Goal: Navigation & Orientation: Find specific page/section

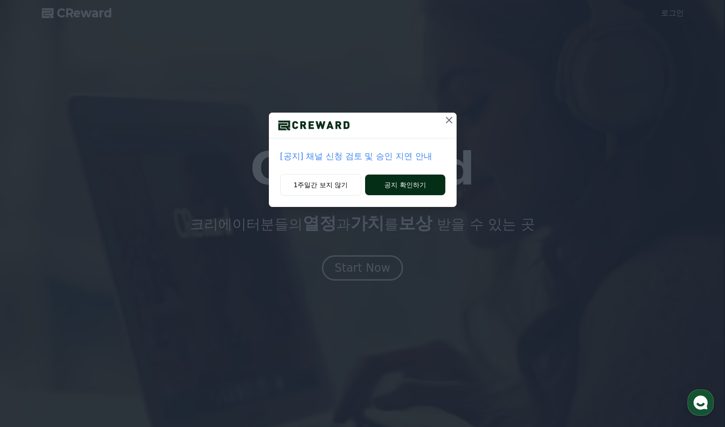
click at [404, 186] on button "공지 확인하기" at bounding box center [405, 185] width 80 height 21
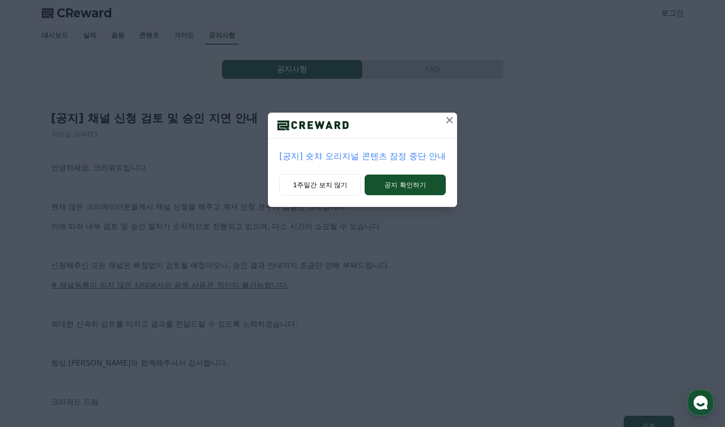
click at [445, 122] on icon at bounding box center [449, 119] width 11 height 11
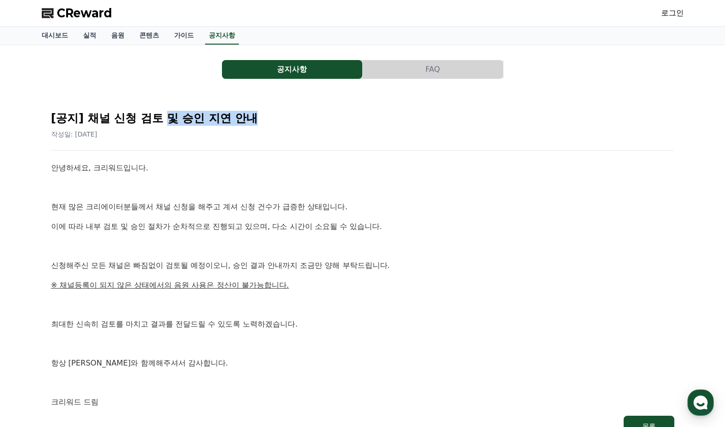
drag, startPoint x: 221, startPoint y: 121, endPoint x: 262, endPoint y: 121, distance: 40.3
click at [262, 121] on h2 "[공지] 채널 신청 검토 및 승인 지연 안내" at bounding box center [362, 118] width 623 height 15
click at [242, 162] on p "안녕하세요, 크리워드입니다." at bounding box center [362, 168] width 623 height 12
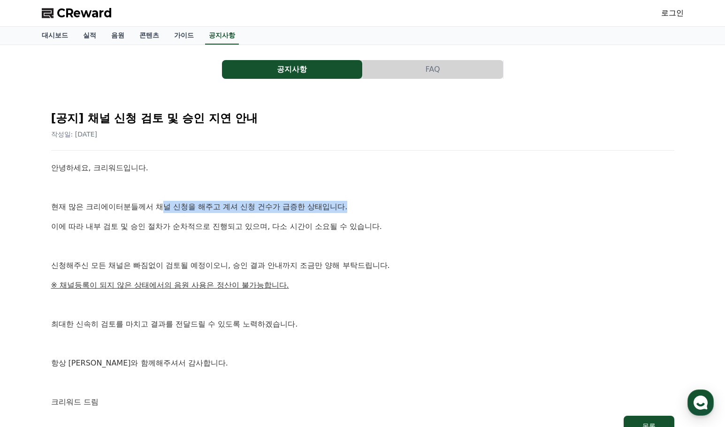
drag, startPoint x: 165, startPoint y: 205, endPoint x: 351, endPoint y: 205, distance: 186.3
click at [351, 205] on p "현재 많은 크리에이터분들께서 채널 신청을 해주고 계셔 신청 건수가 급증한 상태입니다." at bounding box center [362, 207] width 623 height 12
click at [302, 175] on div "안녕하세요, 크리워드입니다. 현재 많은 크리에이터분들께서 채널 신청을 해주고 계셔 신청 건수가 급증한 상태입니다. 이에 따라 내부 검토 및 승…" at bounding box center [362, 285] width 623 height 246
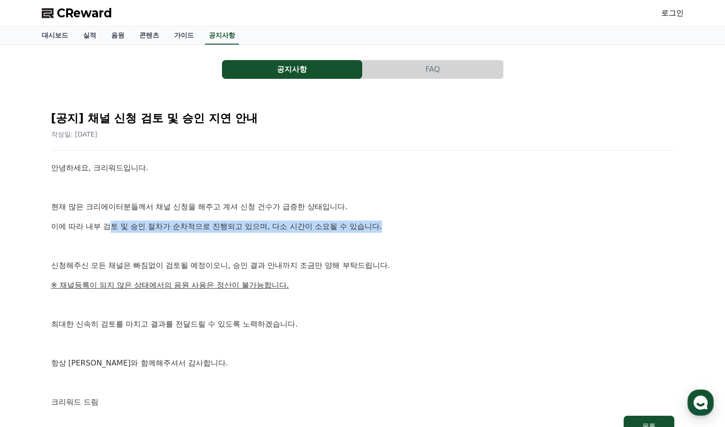
drag, startPoint x: 114, startPoint y: 224, endPoint x: 389, endPoint y: 224, distance: 274.9
click at [389, 224] on p "이에 따라 내부 검토 및 승인 절차가 순차적으로 진행되고 있으며, 다소 시간이 소요될 수 있습니다." at bounding box center [362, 227] width 623 height 12
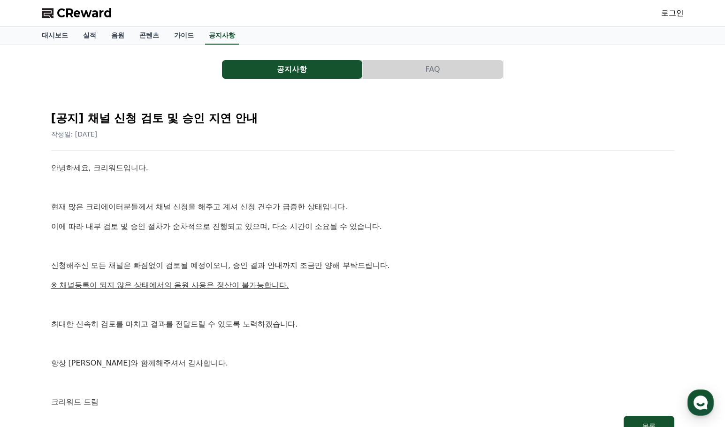
click at [330, 243] on p at bounding box center [362, 246] width 623 height 12
click at [57, 40] on link "대시보드" at bounding box center [54, 36] width 41 height 18
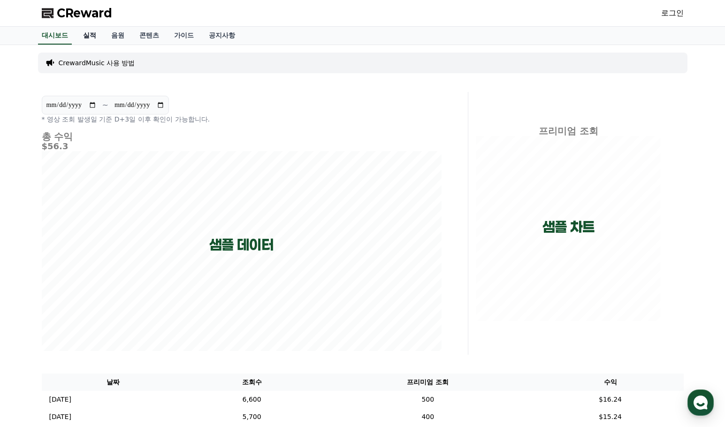
click at [93, 38] on link "실적" at bounding box center [90, 36] width 28 height 18
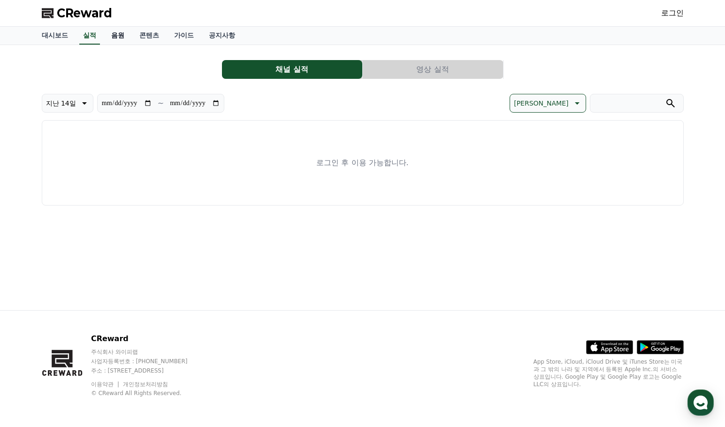
click at [116, 38] on link "음원" at bounding box center [118, 36] width 28 height 18
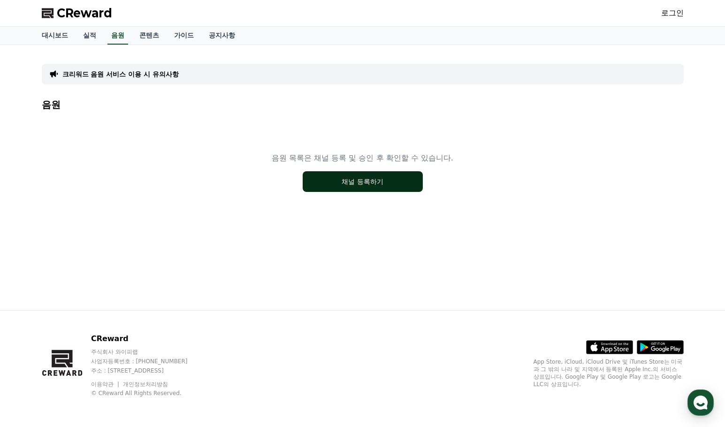
click at [350, 185] on button "채널 등록하기" at bounding box center [363, 181] width 120 height 21
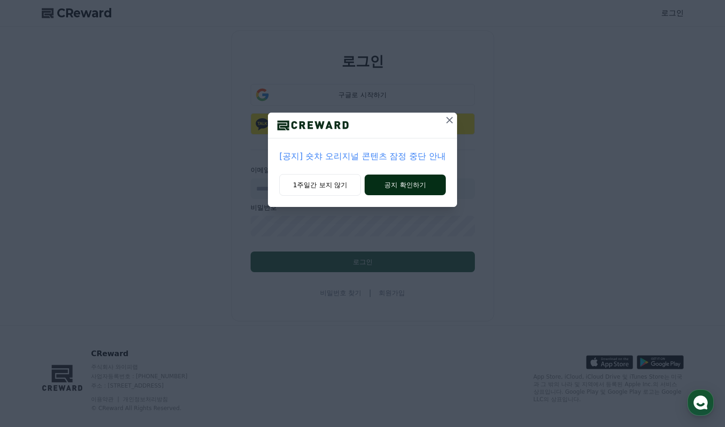
click at [407, 181] on button "공지 확인하기" at bounding box center [405, 185] width 81 height 21
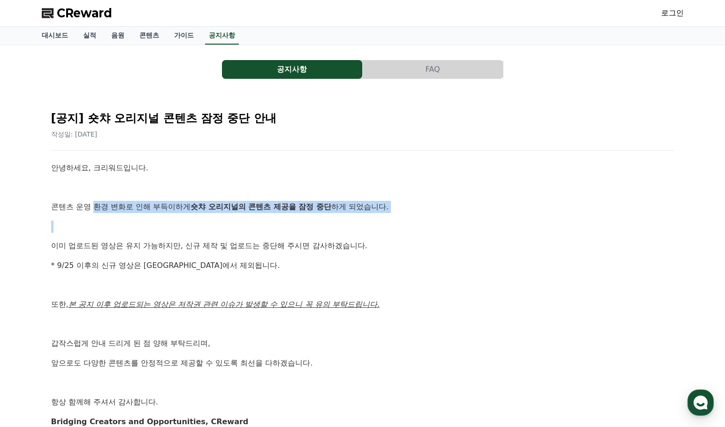
drag, startPoint x: 111, startPoint y: 206, endPoint x: 358, endPoint y: 213, distance: 246.9
click at [358, 213] on div "안녕하세요, 크리워드입니다. 콘텐츠 운영 환경 변화로 인해 부득이하게 숏챠 오리지널의 콘텐츠 제공을 잠정 중단 하게 되었습니다. 이미 업로드된…" at bounding box center [362, 295] width 623 height 266
click at [318, 223] on p at bounding box center [362, 227] width 623 height 12
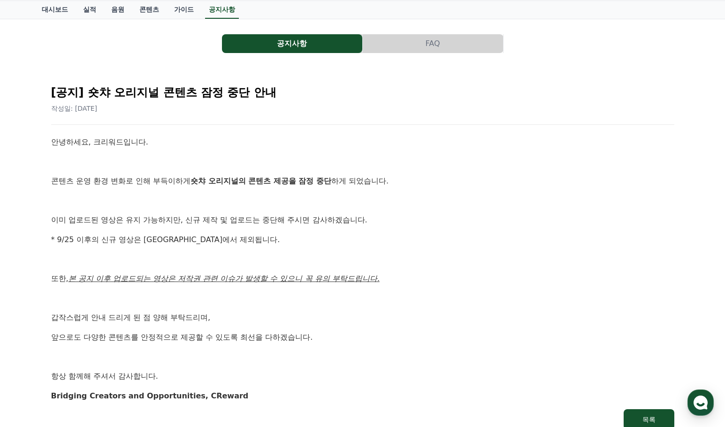
scroll to position [47, 0]
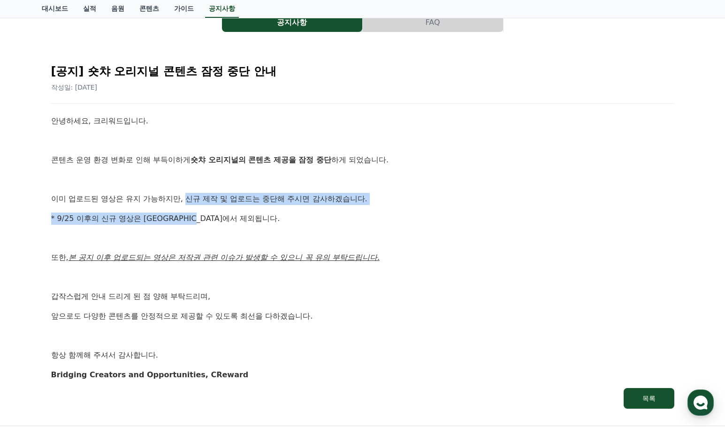
drag, startPoint x: 187, startPoint y: 198, endPoint x: 344, endPoint y: 213, distance: 157.4
click at [344, 213] on div "안녕하세요, 크리워드입니다. 콘텐츠 운영 환경 변화로 인해 부득이하게 숏챠 오리지널의 콘텐츠 제공을 잠정 중단 하게 되었습니다. 이미 업로드된…" at bounding box center [362, 248] width 623 height 266
click at [278, 224] on p "* 9/25 이후의 신규 영상은 정산에서 제외됩니다." at bounding box center [362, 219] width 623 height 12
drag, startPoint x: 59, startPoint y: 218, endPoint x: 223, endPoint y: 214, distance: 163.8
click at [223, 214] on p "* 9/25 이후의 신규 영상은 정산에서 제외됩니다." at bounding box center [362, 219] width 623 height 12
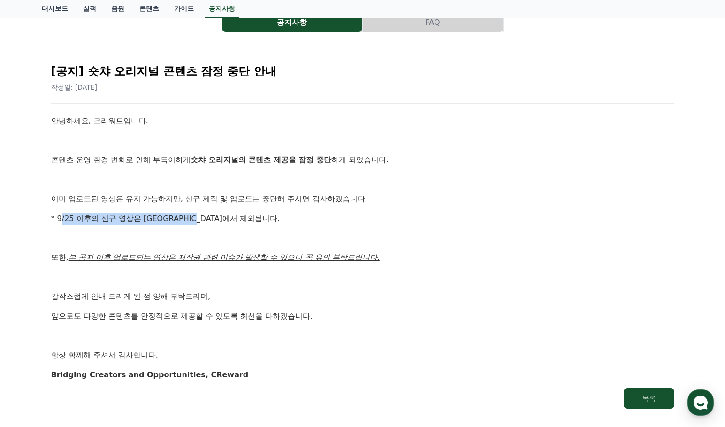
click at [258, 218] on p "* 9/25 이후의 신규 영상은 정산에서 제외됩니다." at bounding box center [362, 219] width 623 height 12
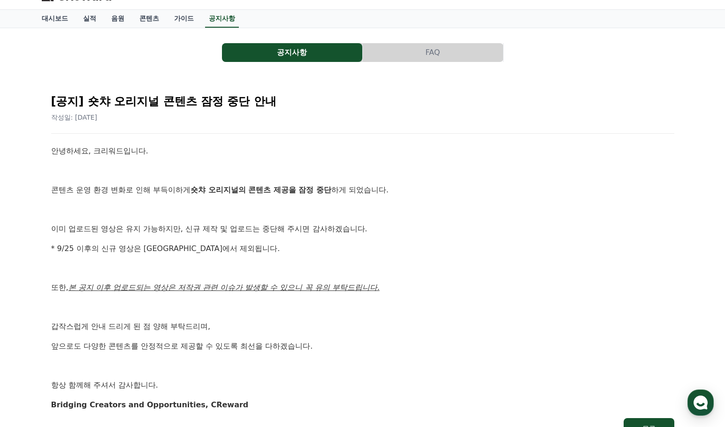
scroll to position [0, 0]
